Goal: Task Accomplishment & Management: Manage account settings

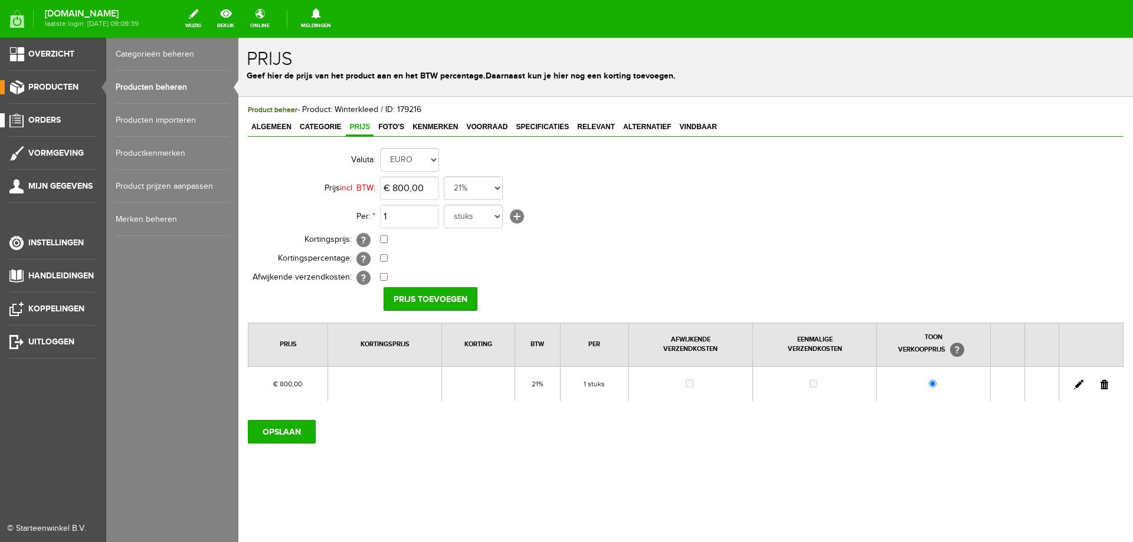
click at [54, 122] on span "Orders" at bounding box center [44, 120] width 32 height 10
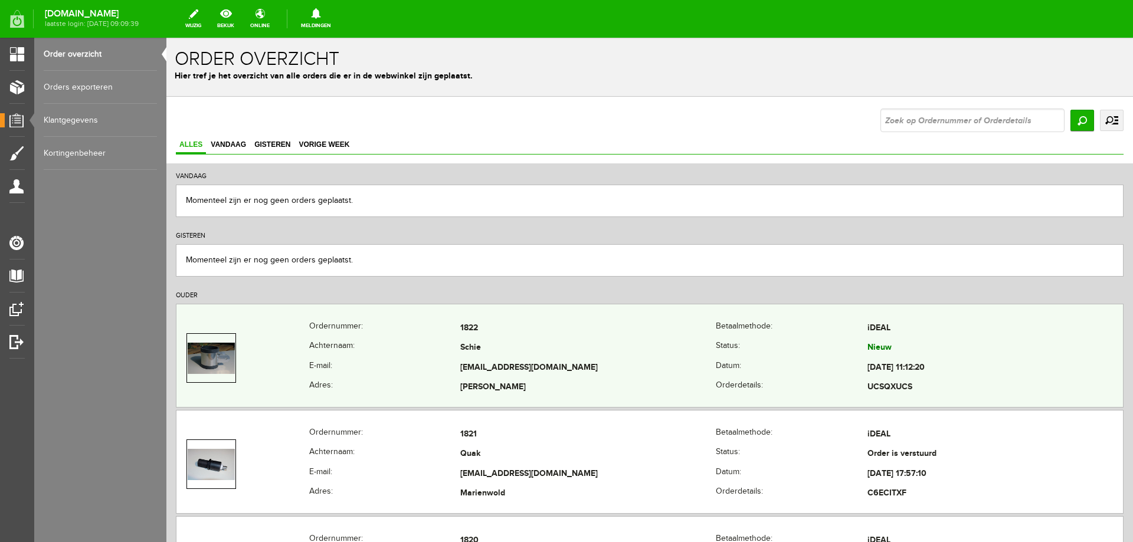
click at [633, 353] on td "Schie" at bounding box center [587, 349] width 255 height 20
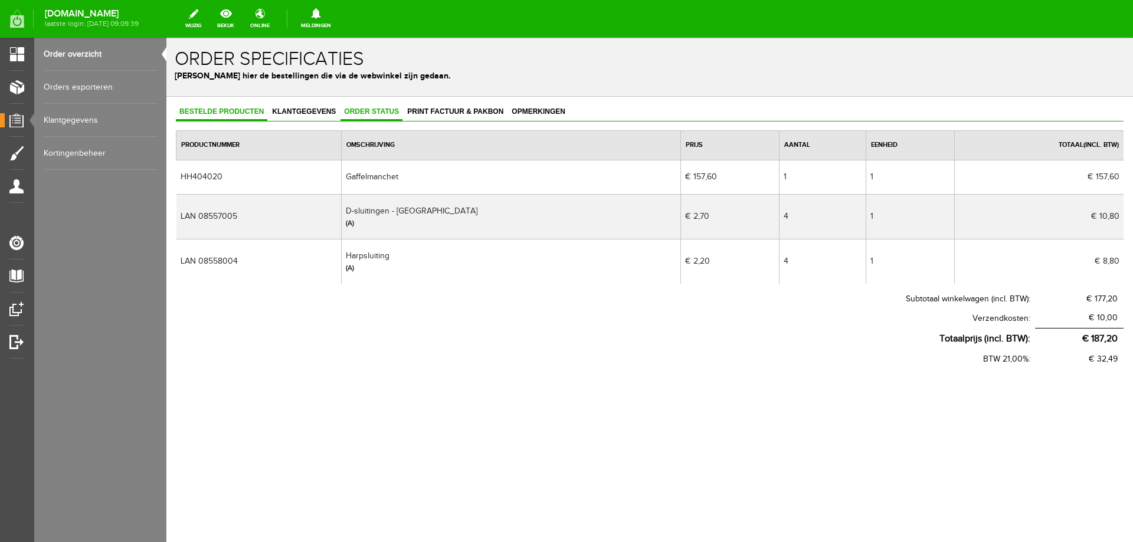
click at [356, 106] on link "Order status" at bounding box center [371, 112] width 62 height 17
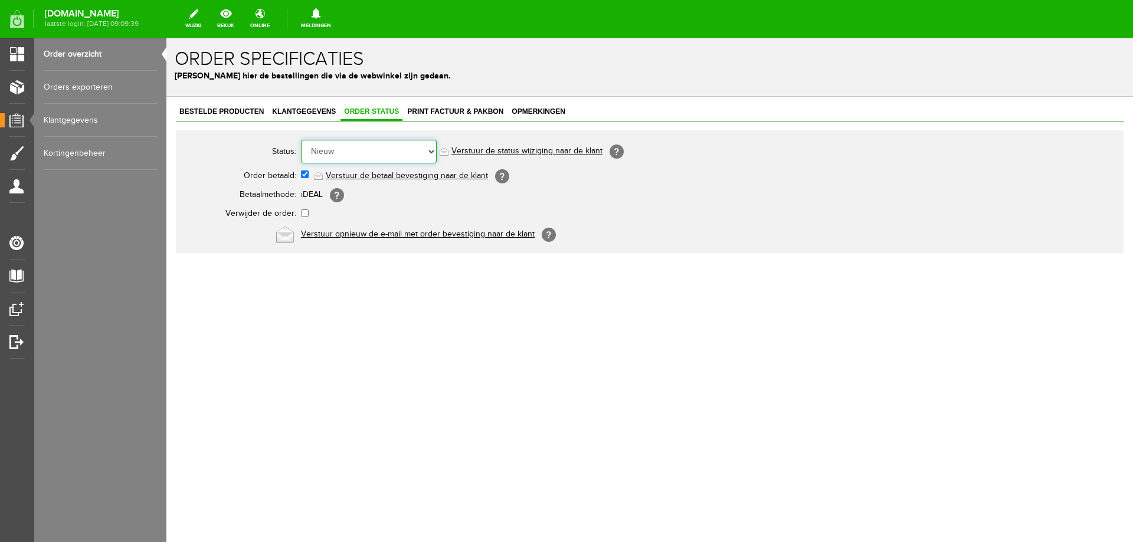
click at [379, 149] on select "Order niet afgerond Nieuw Order in behandeling Wacht op leverancier Wacht op be…" at bounding box center [369, 152] width 136 height 24
select select "5"
click at [301, 140] on select "Order niet afgerond Nieuw Order in behandeling Wacht op leverancier Wacht op be…" at bounding box center [369, 152] width 136 height 24
click at [532, 149] on link "Verstuur de status wijziging naar de klant" at bounding box center [526, 151] width 151 height 9
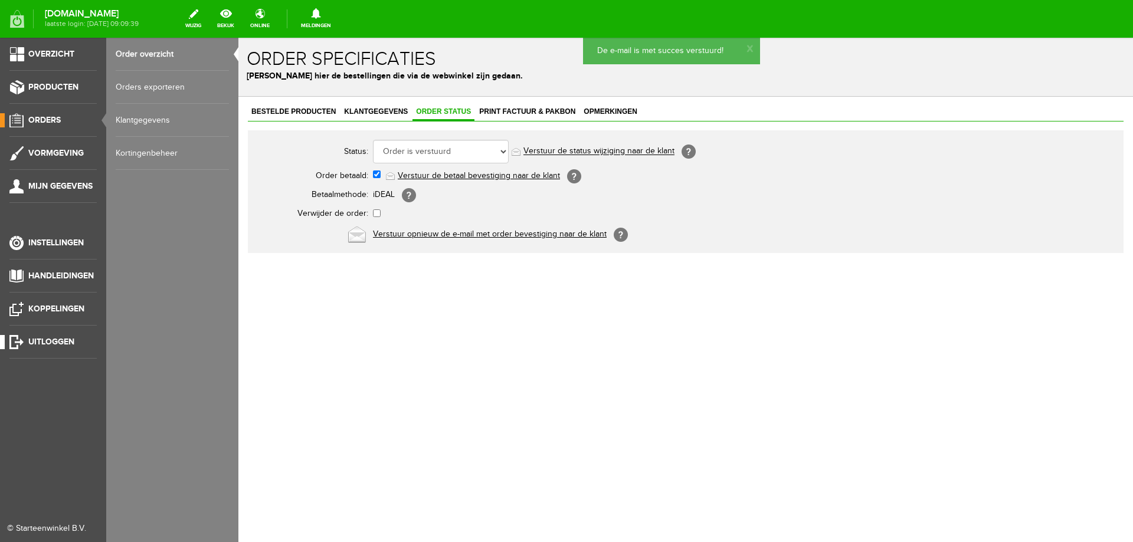
click at [27, 335] on link "Uitloggen" at bounding box center [48, 342] width 97 height 14
